Goal: Task Accomplishment & Management: Use online tool/utility

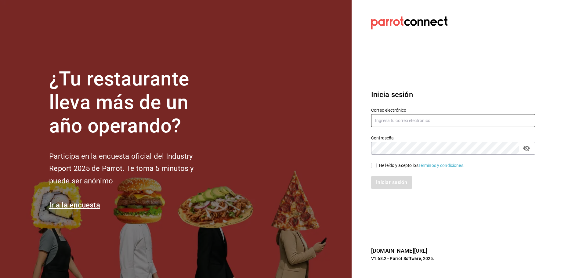
click at [464, 115] on input "text" at bounding box center [453, 120] width 164 height 13
type input "[EMAIL_ADDRESS][DOMAIN_NAME]"
click at [529, 148] on icon "passwordField" at bounding box center [526, 149] width 7 height 6
click at [375, 165] on input "He leído y acepto los Términos y condiciones." at bounding box center [373, 165] width 5 height 5
checkbox input "true"
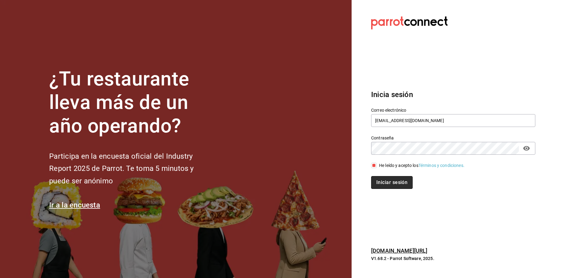
click at [396, 186] on button "Iniciar sesión" at bounding box center [392, 182] width 42 height 13
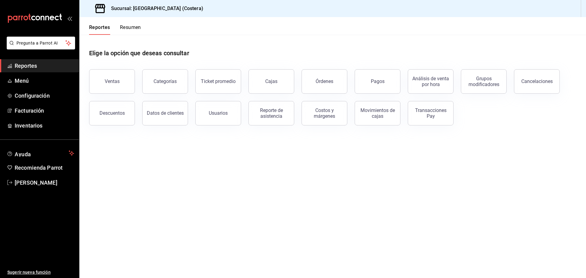
click at [109, 84] on button "Ventas" at bounding box center [112, 81] width 46 height 24
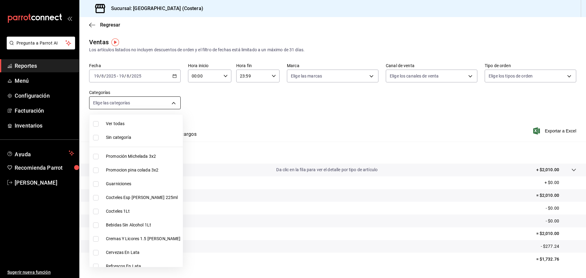
click at [139, 108] on body "Pregunta a Parrot AI Reportes Menú Configuración Facturación Inventarios Ayuda …" at bounding box center [293, 139] width 586 height 278
click at [94, 122] on input "checkbox" at bounding box center [95, 123] width 5 height 5
checkbox input "true"
type input "f9973abf-4d50-430f-a3a0-1be1e9b440c3,4500806b-e482-404f-ace7-b7714d25f1ae,b7f0a…"
checkbox input "true"
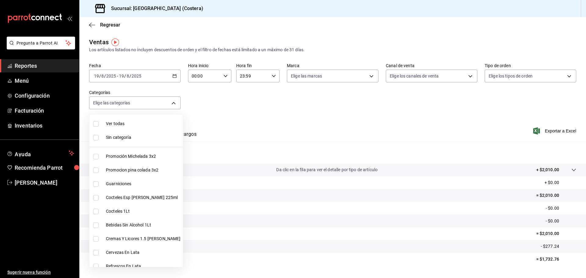
checkbox input "true"
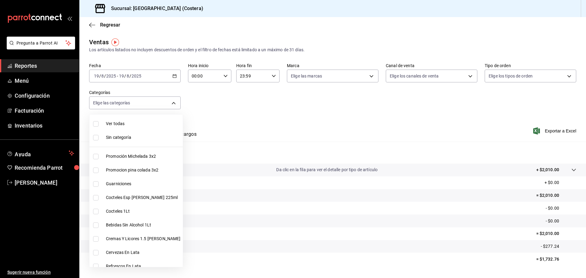
checkbox input "true"
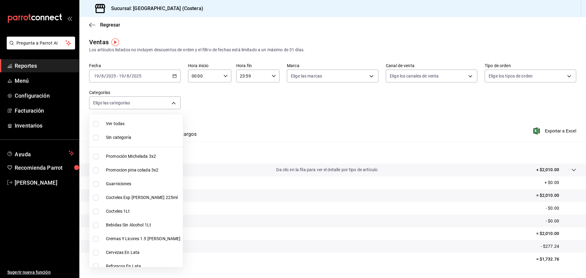
checkbox input "true"
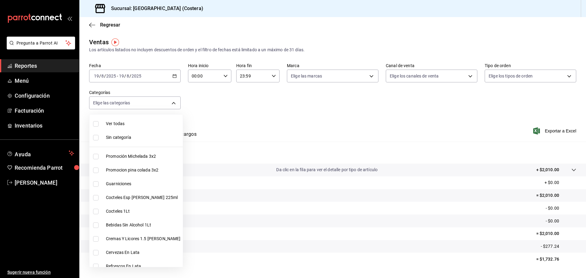
checkbox input "true"
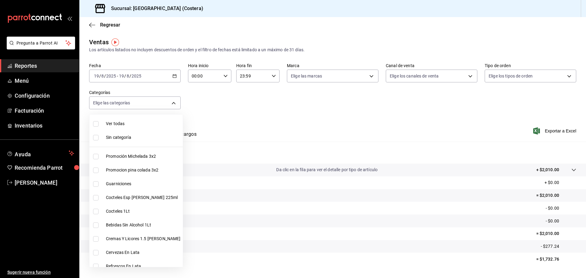
checkbox input "true"
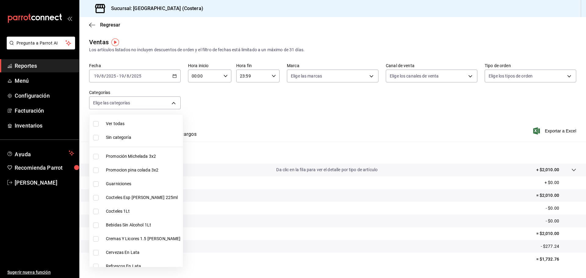
checkbox input "true"
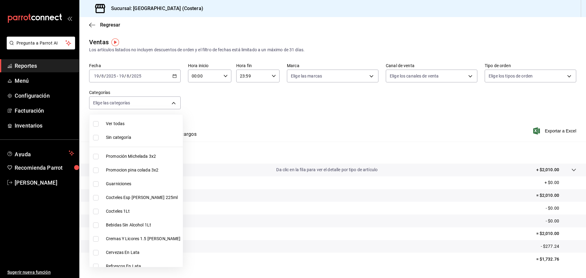
checkbox input "true"
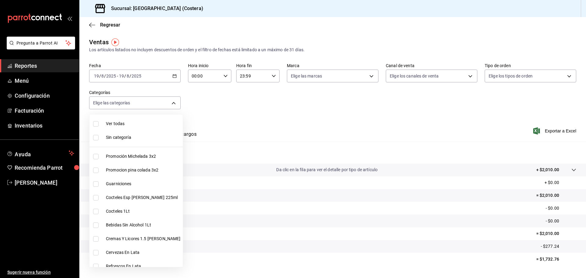
checkbox input "true"
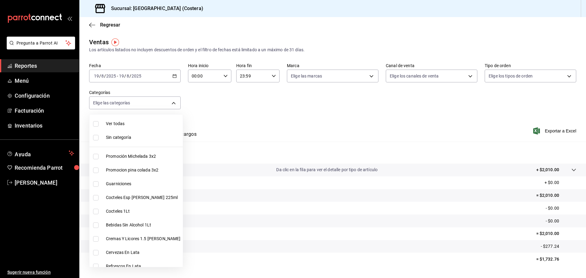
checkbox input "true"
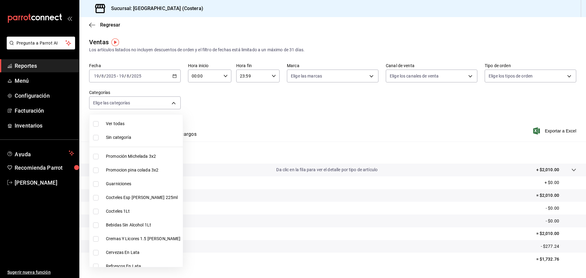
checkbox input "true"
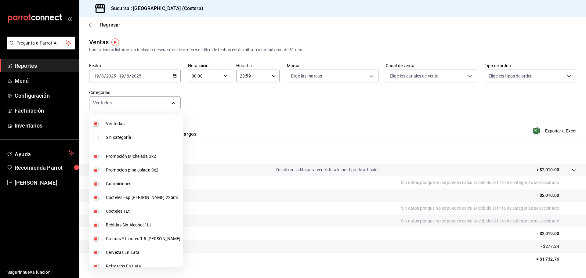
click at [93, 156] on input "checkbox" at bounding box center [95, 156] width 5 height 5
checkbox input "false"
type input "4500806b-e482-404f-ace7-b7714d25f1ae,b7f0a2f8-73a7-493e-bd9f-aae48daa7334,7e7b7…"
checkbox input "false"
click at [93, 168] on input "checkbox" at bounding box center [95, 170] width 5 height 5
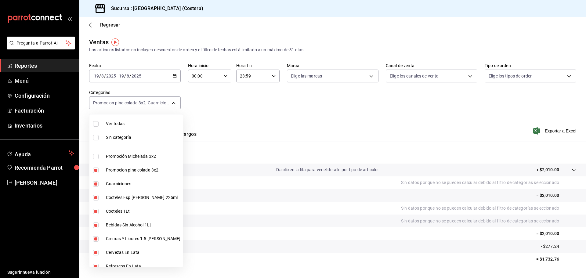
checkbox input "false"
type input "b7f0a2f8-73a7-493e-bd9f-aae48daa7334,7e7b79c3-7a3a-4d02-bd2a-fda91b88f102,5d8d5…"
click at [95, 197] on input "checkbox" at bounding box center [95, 197] width 5 height 5
checkbox input "false"
click at [91, 212] on li "Cocteles 1Lt" at bounding box center [135, 211] width 93 height 14
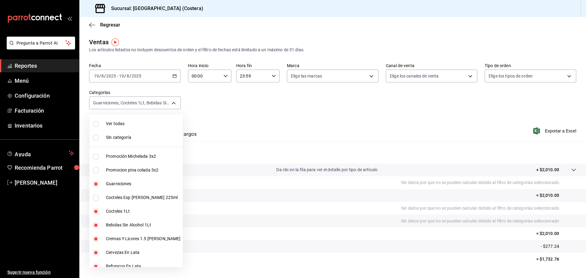
type input "b7f0a2f8-73a7-493e-bd9f-aae48daa7334,ad6ee1d9-30b9-4f7f-a595-5b81b41a4826,bd823…"
checkbox input "false"
drag, startPoint x: 96, startPoint y: 225, endPoint x: 98, endPoint y: 233, distance: 9.0
click at [96, 224] on input "checkbox" at bounding box center [95, 225] width 5 height 5
checkbox input "false"
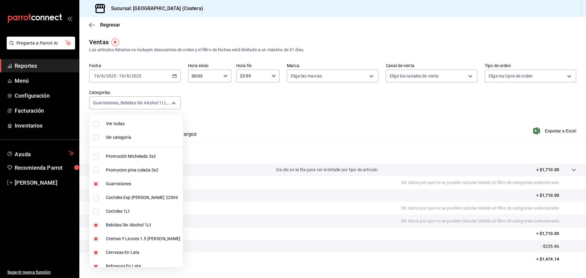
type input "b7f0a2f8-73a7-493e-bd9f-aae48daa7334,bd823bea-44a0-4702-b161-baea2a5d7c25,fd601…"
click at [97, 237] on input "checkbox" at bounding box center [95, 238] width 5 height 5
checkbox input "false"
type input "b7f0a2f8-73a7-493e-bd9f-aae48daa7334,fd601c51-c5dc-4d07-957e-8125ebded89b,4af84…"
click at [96, 252] on input "checkbox" at bounding box center [95, 252] width 5 height 5
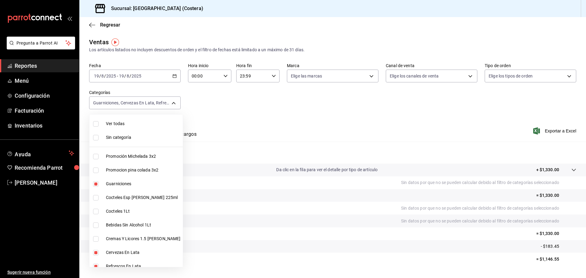
checkbox input "false"
type input "b7f0a2f8-73a7-493e-bd9f-aae48daa7334,4af8406c-7e7c-455a-b571-586e854084e6,ecdbe…"
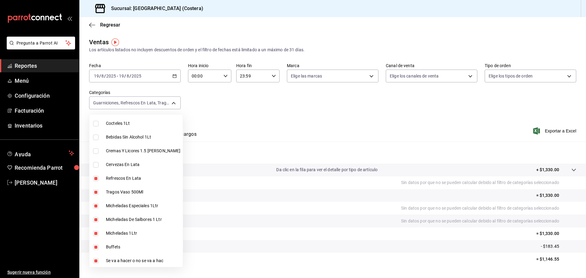
scroll to position [92, 0]
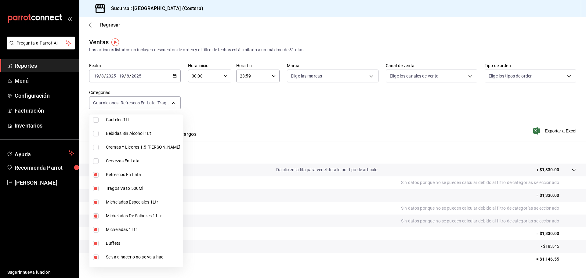
click at [96, 173] on input "checkbox" at bounding box center [95, 174] width 5 height 5
checkbox input "false"
click at [93, 187] on li "Tragos Vaso 500Ml" at bounding box center [135, 189] width 93 height 14
type input "b7f0a2f8-73a7-493e-bd9f-aae48daa7334,6133c627-3a08-453c-85c9-4e038f0ed49a,2582b…"
checkbox input "false"
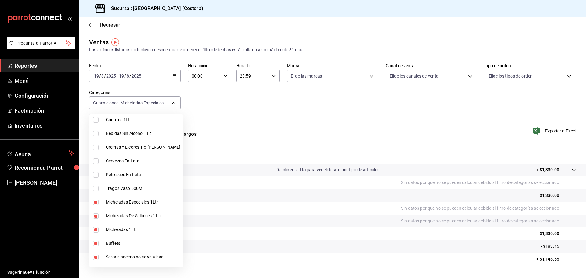
click at [99, 203] on label at bounding box center [97, 202] width 8 height 5
click at [99, 203] on input "checkbox" at bounding box center [95, 202] width 5 height 5
checkbox input "true"
type input "b7f0a2f8-73a7-493e-bd9f-aae48daa7334,2582bbc5-7a16-45c8-a3aa-712c12220ebc,68b91…"
click at [96, 214] on input "checkbox" at bounding box center [95, 215] width 5 height 5
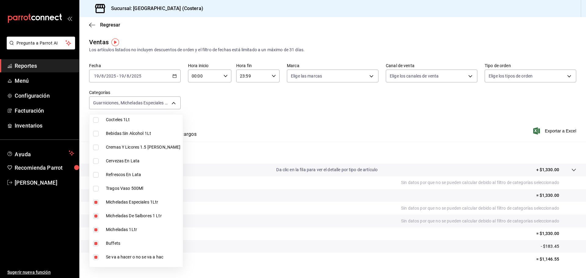
checkbox input "false"
type input "b7f0a2f8-73a7-493e-bd9f-aae48daa7334,68b91838-b039-451c-a11a-a3696c2c2e8f,a6cce…"
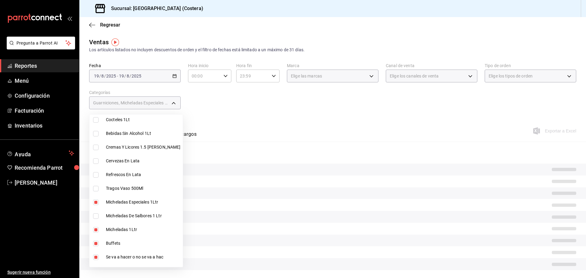
click at [93, 201] on input "checkbox" at bounding box center [95, 202] width 5 height 5
checkbox input "false"
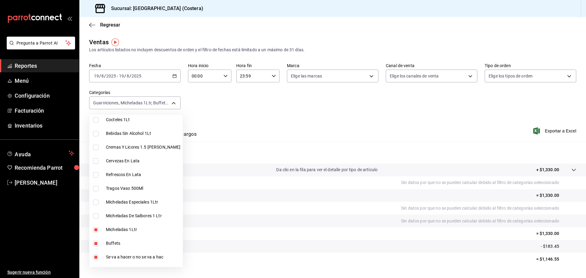
drag, startPoint x: 94, startPoint y: 226, endPoint x: 97, endPoint y: 237, distance: 12.1
click at [94, 226] on li "Micheladas 1Ltr" at bounding box center [135, 230] width 93 height 14
type input "b7f0a2f8-73a7-493e-bd9f-aae48daa7334,a6ccece2-b5e1-4d3d-ae72-43ec26be992e,5272f…"
checkbox input "false"
click at [94, 243] on input "checkbox" at bounding box center [95, 243] width 5 height 5
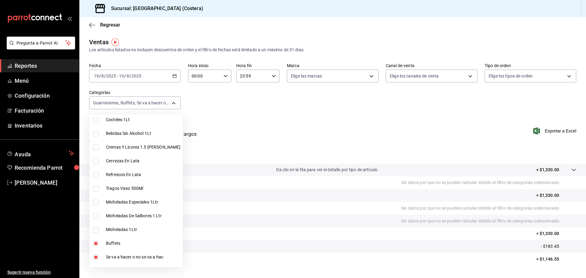
checkbox input "false"
type input "b7f0a2f8-73a7-493e-bd9f-aae48daa7334,5272fed6-c15e-4e30-9d60-a3cf52010be0,eba2e…"
click at [318, 102] on div at bounding box center [293, 139] width 586 height 278
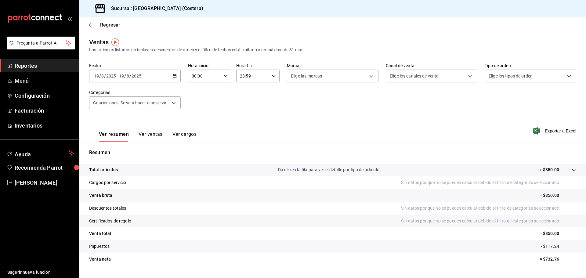
click at [155, 133] on button "Ver ventas" at bounding box center [151, 136] width 24 height 10
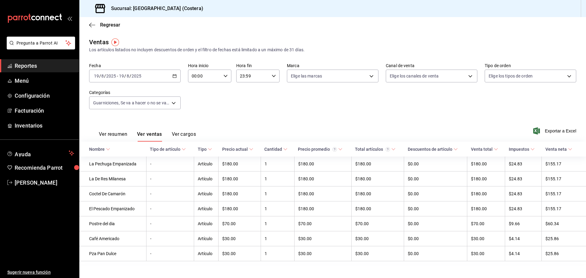
click at [116, 134] on button "Ver resumen" at bounding box center [113, 136] width 28 height 10
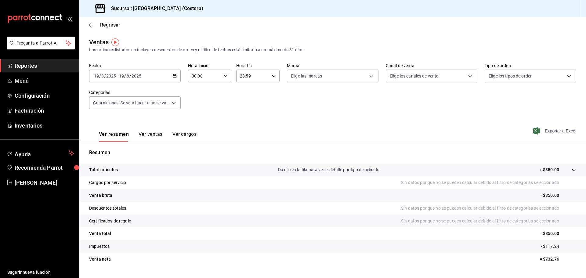
click at [563, 131] on span "Exportar a Excel" at bounding box center [555, 130] width 42 height 7
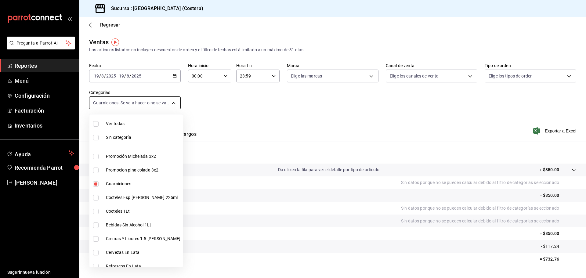
click at [145, 103] on body "Pregunta a Parrot AI Reportes Menú Configuración Facturación Inventarios Ayuda …" at bounding box center [293, 139] width 586 height 278
click at [97, 123] on input "checkbox" at bounding box center [95, 123] width 5 height 5
checkbox input "true"
type input "f9973abf-4d50-430f-a3a0-1be1e9b440c3,4500806b-e482-404f-ace7-b7714d25f1ae,b7f0a…"
checkbox input "true"
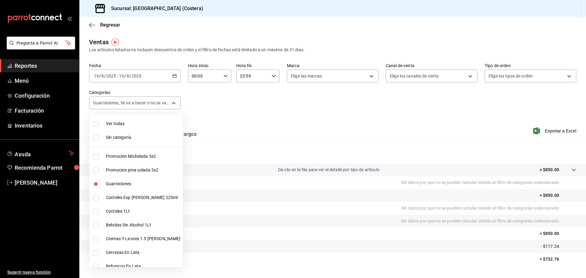
checkbox input "true"
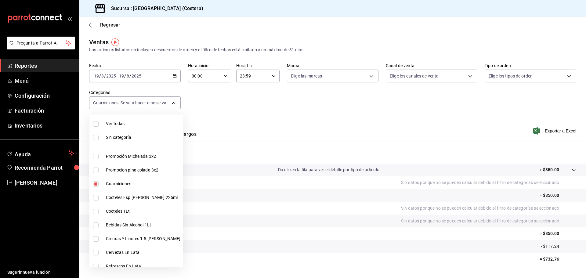
checkbox input "true"
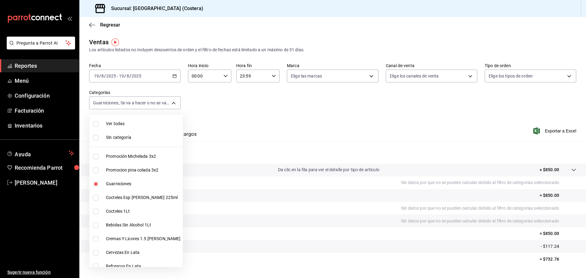
checkbox input "true"
click at [97, 123] on input "checkbox" at bounding box center [95, 123] width 5 height 5
checkbox input "false"
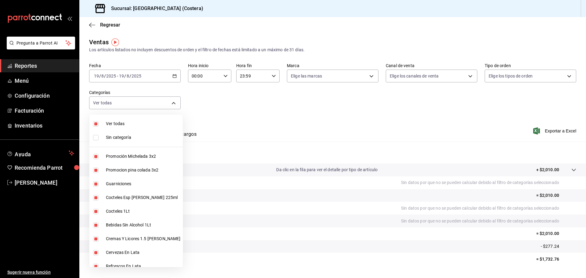
checkbox input "false"
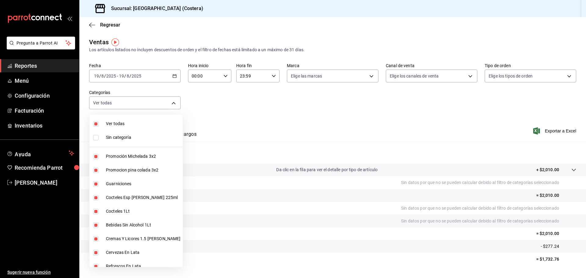
checkbox input "false"
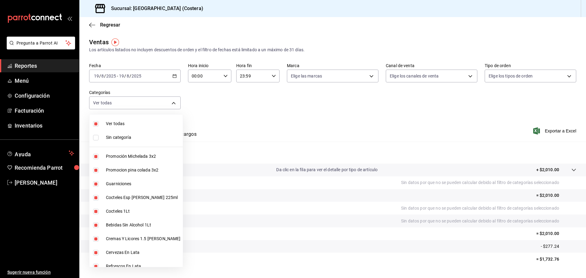
checkbox input "false"
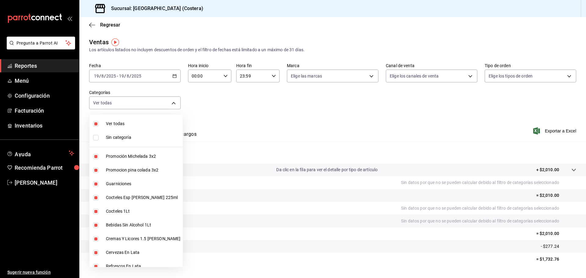
checkbox input "false"
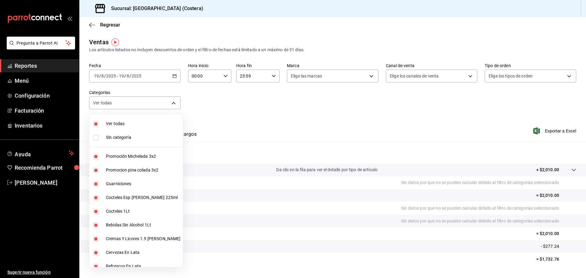
checkbox input "false"
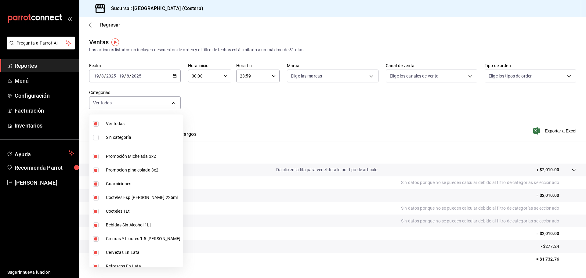
checkbox input "false"
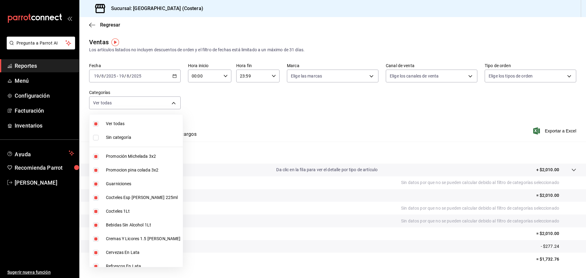
checkbox input "false"
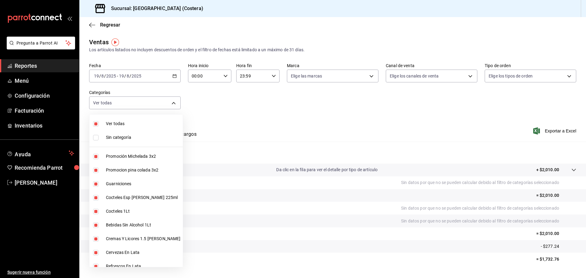
checkbox input "false"
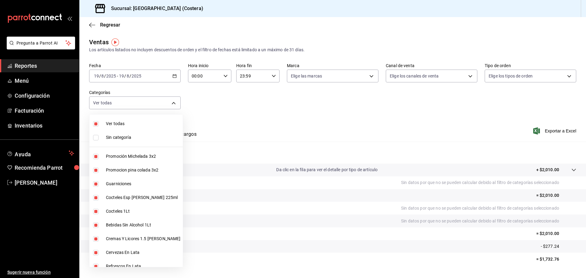
checkbox input "false"
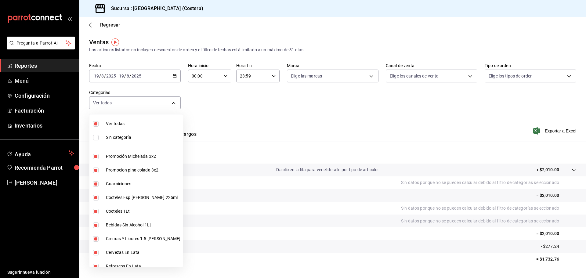
checkbox input "false"
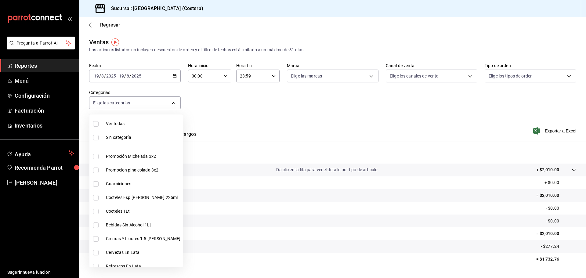
click at [95, 157] on input "checkbox" at bounding box center [95, 156] width 5 height 5
checkbox input "true"
type input "f9973abf-4d50-430f-a3a0-1be1e9b440c3"
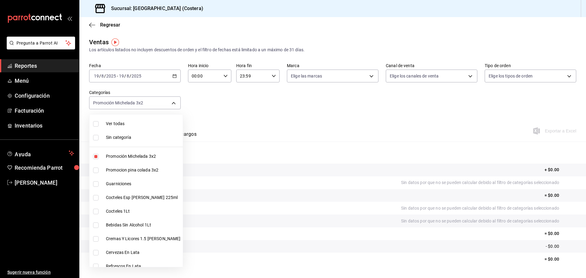
click at [96, 170] on input "checkbox" at bounding box center [95, 170] width 5 height 5
checkbox input "true"
type input "f9973abf-4d50-430f-a3a0-1be1e9b440c3,4500806b-e482-404f-ace7-b7714d25f1ae"
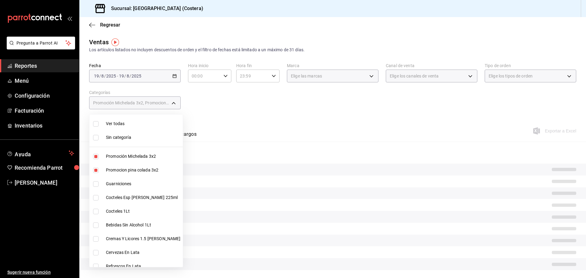
drag, startPoint x: 97, startPoint y: 198, endPoint x: 96, endPoint y: 204, distance: 6.8
click at [97, 198] on input "checkbox" at bounding box center [95, 197] width 5 height 5
checkbox input "true"
type input "f9973abf-4d50-430f-a3a0-1be1e9b440c3,4500806b-e482-404f-ace7-b7714d25f1ae,7e7b7…"
click at [94, 211] on input "checkbox" at bounding box center [95, 211] width 5 height 5
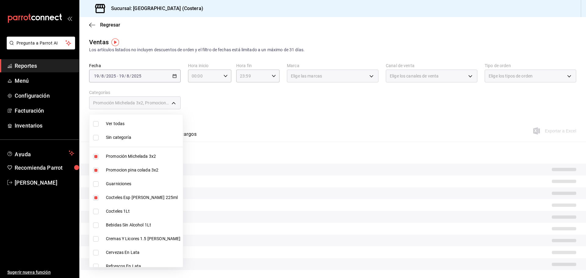
checkbox input "true"
type input "f9973abf-4d50-430f-a3a0-1be1e9b440c3,4500806b-e482-404f-ace7-b7714d25f1ae,7e7b7…"
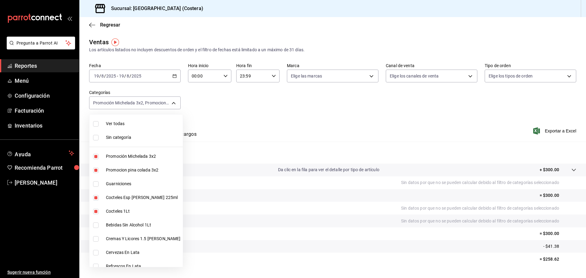
click at [94, 223] on input "checkbox" at bounding box center [95, 225] width 5 height 5
checkbox input "true"
type input "f9973abf-4d50-430f-a3a0-1be1e9b440c3,4500806b-e482-404f-ace7-b7714d25f1ae,7e7b7…"
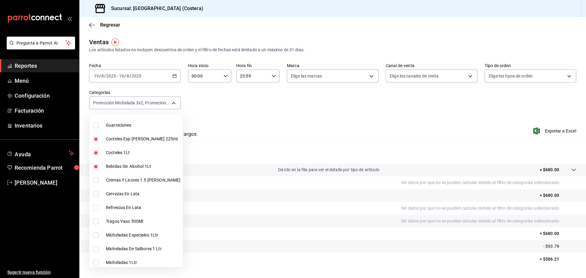
scroll to position [61, 0]
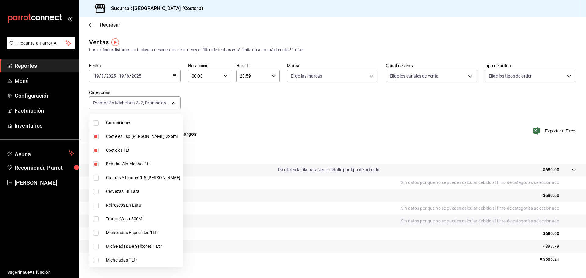
click at [95, 176] on input "checkbox" at bounding box center [95, 177] width 5 height 5
checkbox input "true"
type input "f9973abf-4d50-430f-a3a0-1be1e9b440c3,4500806b-e482-404f-ace7-b7714d25f1ae,7e7b7…"
click at [96, 192] on input "checkbox" at bounding box center [95, 191] width 5 height 5
checkbox input "true"
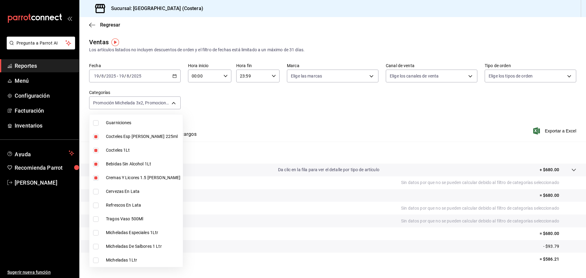
type input "f9973abf-4d50-430f-a3a0-1be1e9b440c3,4500806b-e482-404f-ace7-b7714d25f1ae,7e7b7…"
drag, startPoint x: 96, startPoint y: 205, endPoint x: 96, endPoint y: 216, distance: 11.3
click at [96, 207] on input "checkbox" at bounding box center [95, 205] width 5 height 5
checkbox input "true"
type input "f9973abf-4d50-430f-a3a0-1be1e9b440c3,4500806b-e482-404f-ace7-b7714d25f1ae,7e7b7…"
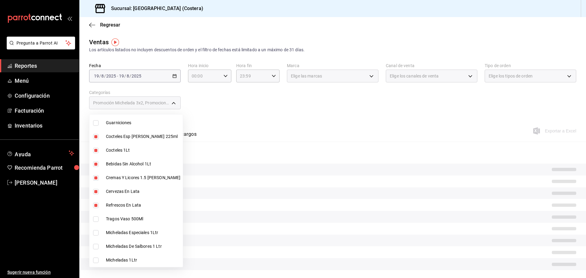
click at [96, 218] on input "checkbox" at bounding box center [95, 218] width 5 height 5
checkbox input "true"
type input "f9973abf-4d50-430f-a3a0-1be1e9b440c3,4500806b-e482-404f-ace7-b7714d25f1ae,7e7b7…"
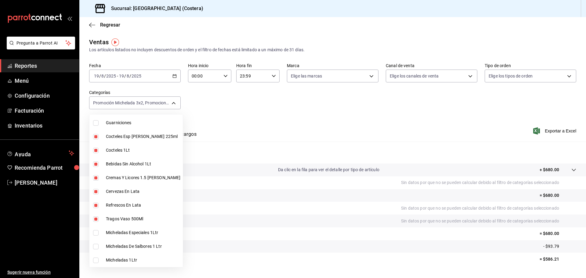
click at [95, 230] on input "checkbox" at bounding box center [95, 232] width 5 height 5
checkbox input "true"
type input "f9973abf-4d50-430f-a3a0-1be1e9b440c3,4500806b-e482-404f-ace7-b7714d25f1ae,7e7b7…"
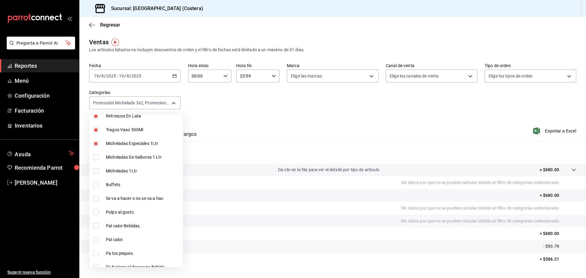
scroll to position [153, 0]
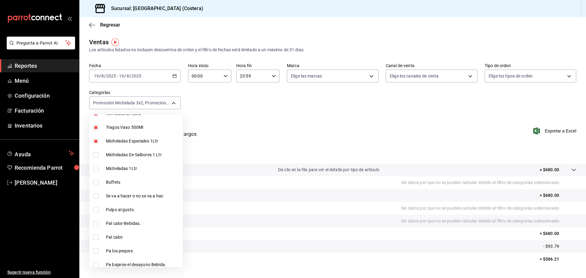
click at [97, 155] on input "checkbox" at bounding box center [95, 154] width 5 height 5
checkbox input "true"
type input "f9973abf-4d50-430f-a3a0-1be1e9b440c3,4500806b-e482-404f-ace7-b7714d25f1ae,7e7b7…"
click at [96, 166] on input "checkbox" at bounding box center [95, 168] width 5 height 5
checkbox input "true"
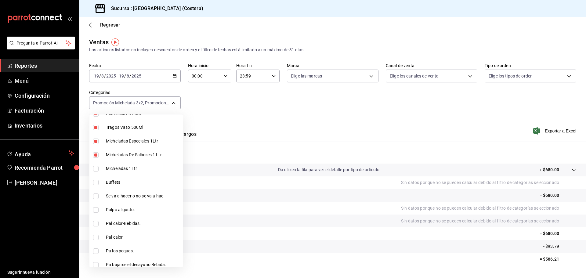
type input "f9973abf-4d50-430f-a3a0-1be1e9b440c3,4500806b-e482-404f-ace7-b7714d25f1ae,7e7b7…"
click at [297, 106] on div at bounding box center [293, 139] width 586 height 278
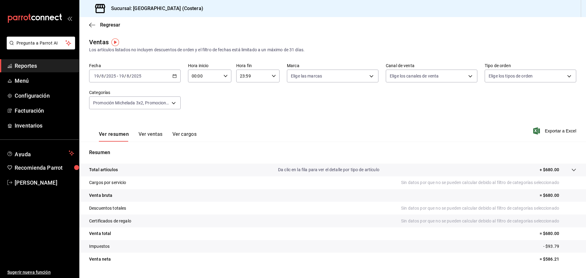
click at [148, 133] on button "Ver ventas" at bounding box center [151, 136] width 24 height 10
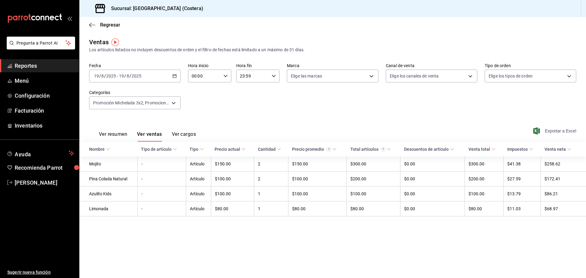
click at [571, 131] on span "Exportar a Excel" at bounding box center [555, 130] width 42 height 7
click at [44, 179] on span "Rebeca Castro" at bounding box center [45, 183] width 60 height 8
